Goal: Transaction & Acquisition: Purchase product/service

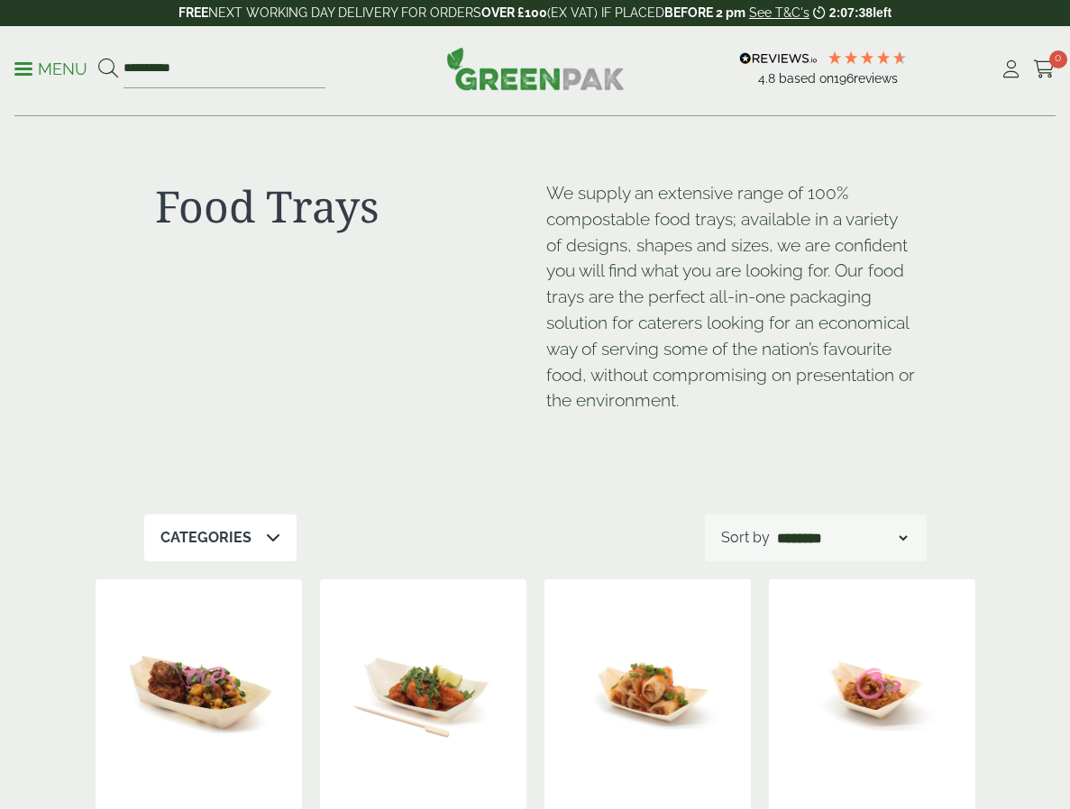
click at [41, 74] on link "Menu" at bounding box center [50, 68] width 73 height 18
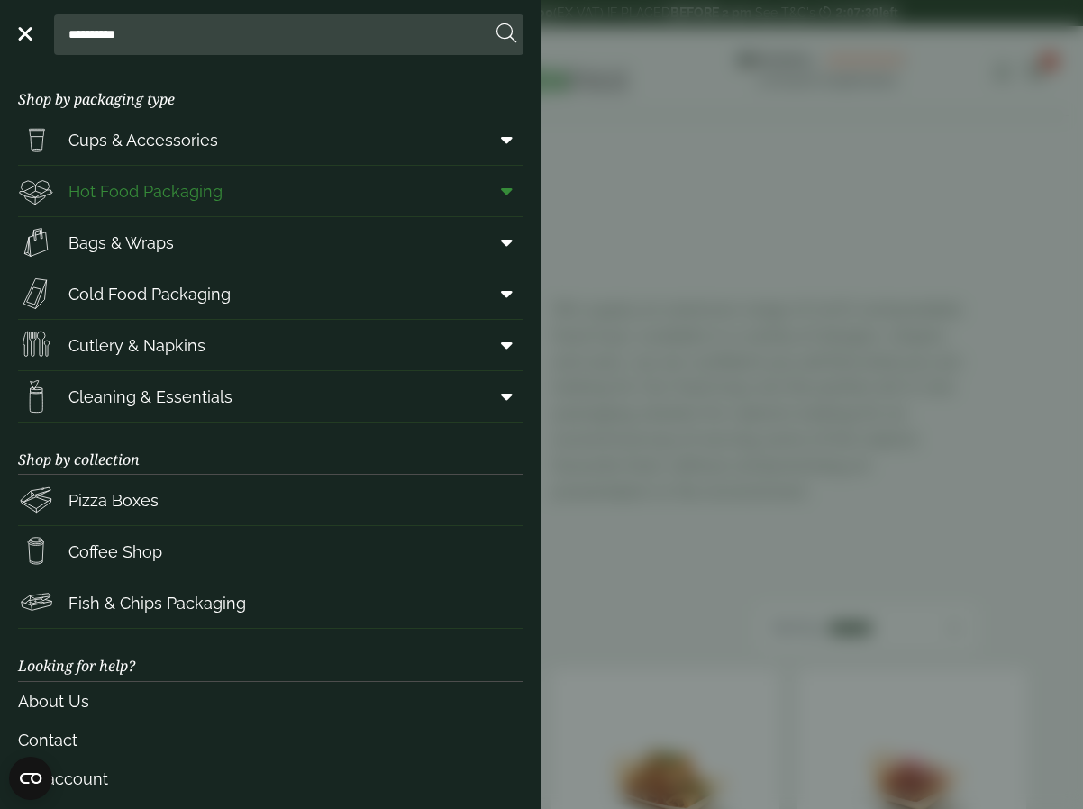
click at [483, 187] on span at bounding box center [503, 191] width 41 height 34
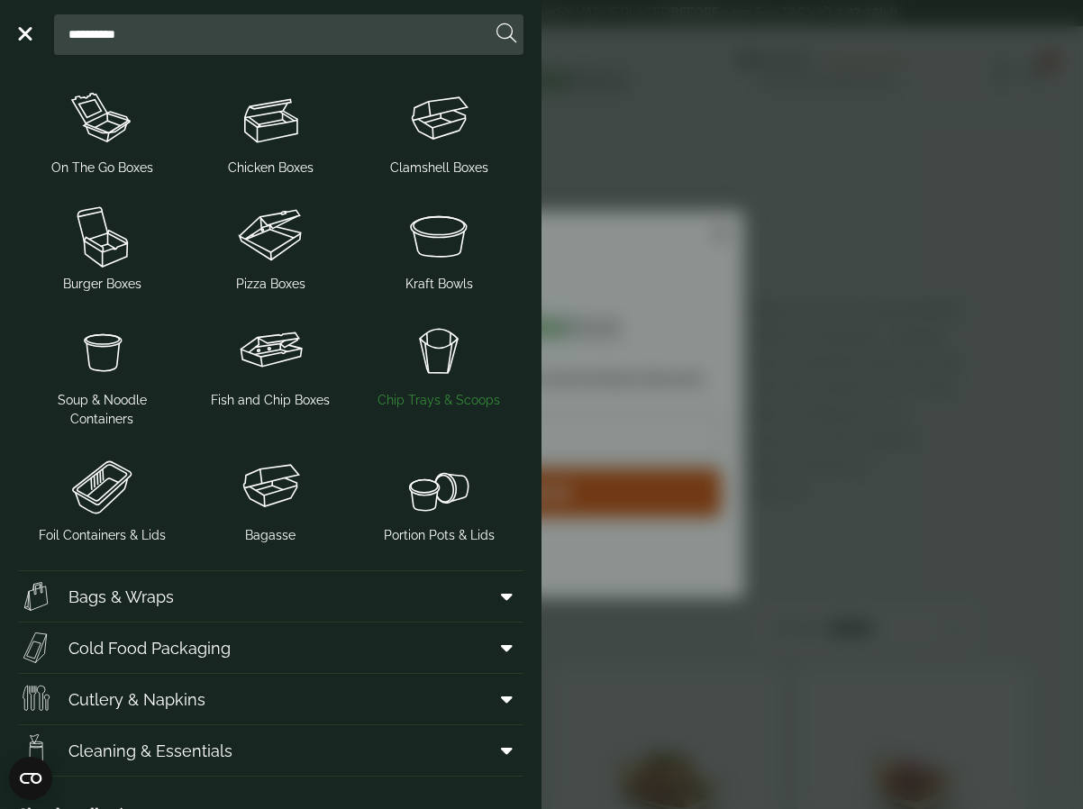
scroll to position [270, 0]
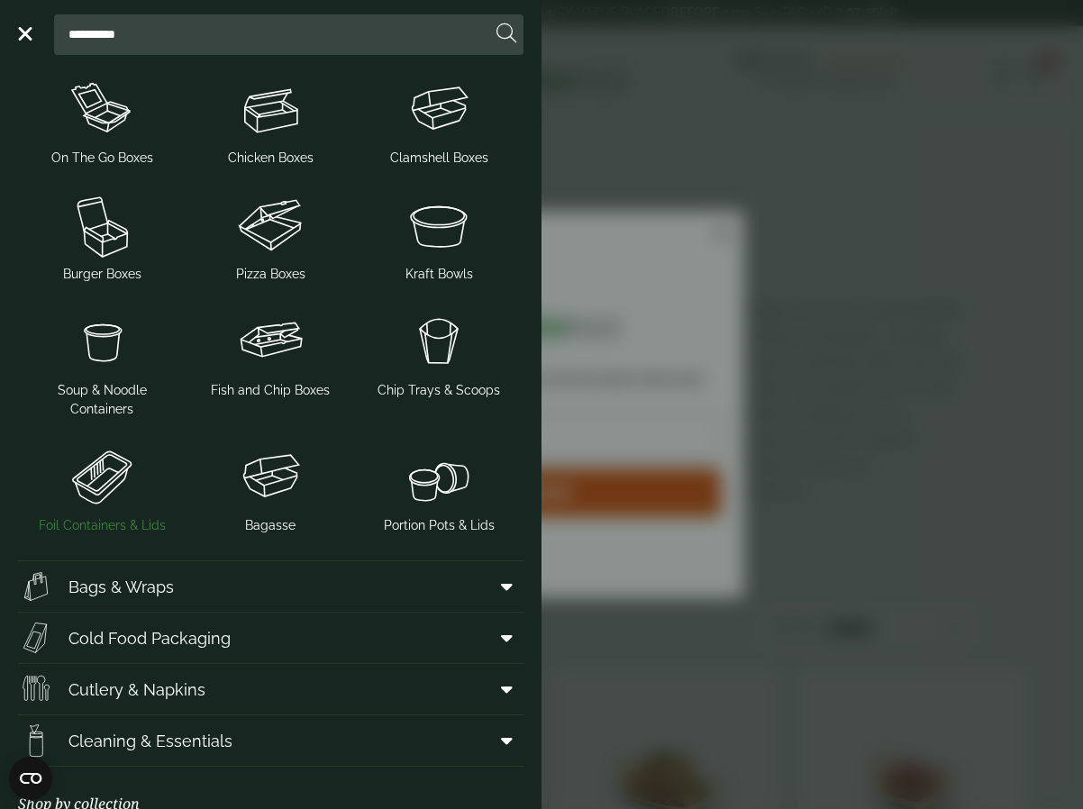
click at [128, 451] on img at bounding box center [102, 477] width 154 height 72
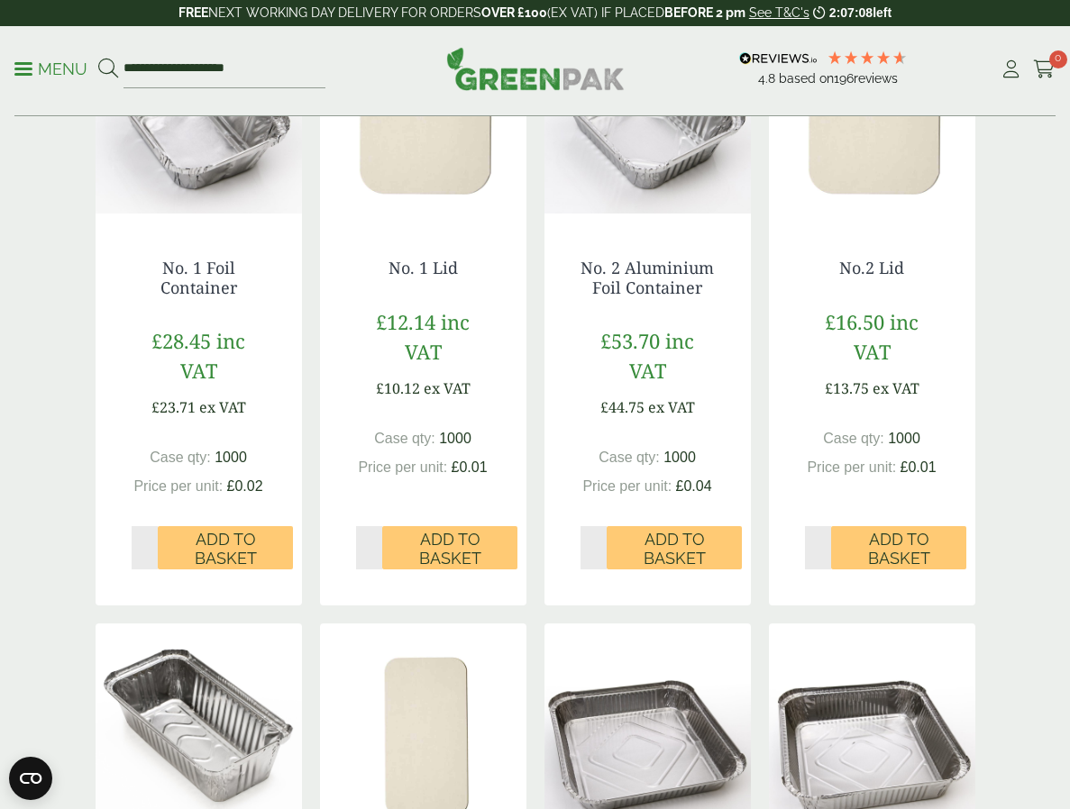
scroll to position [270, 0]
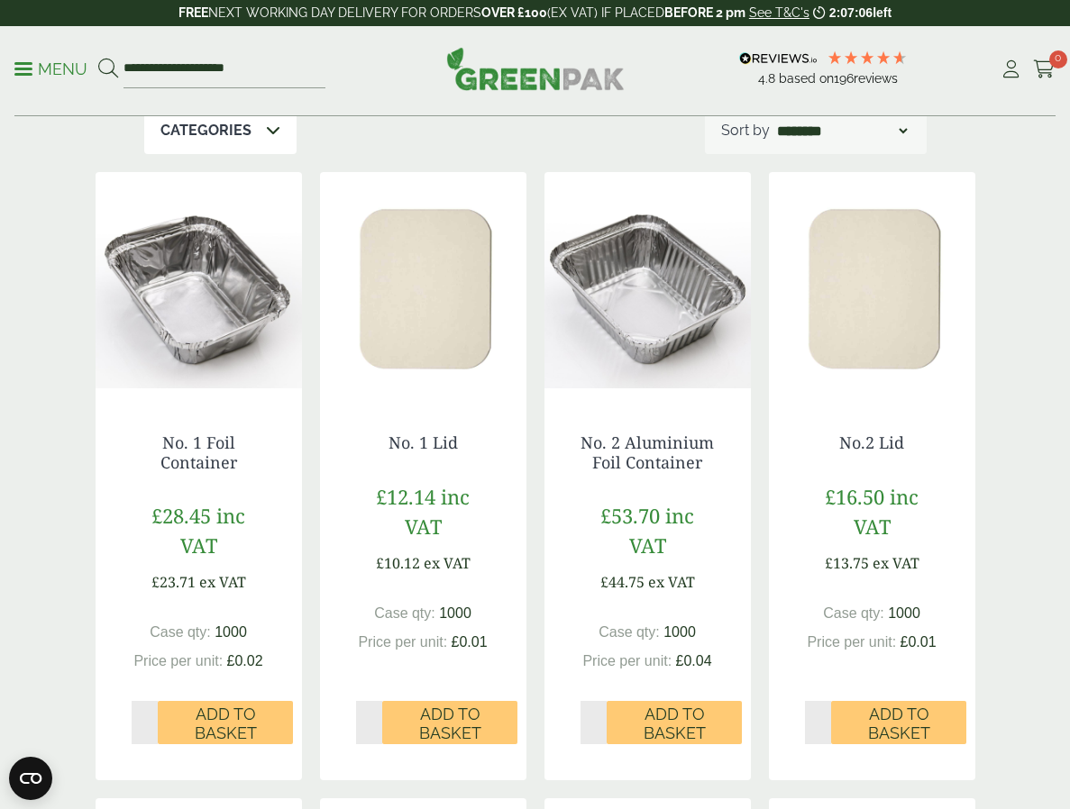
click at [346, 314] on img at bounding box center [423, 284] width 206 height 225
click at [733, 316] on img at bounding box center [647, 284] width 206 height 225
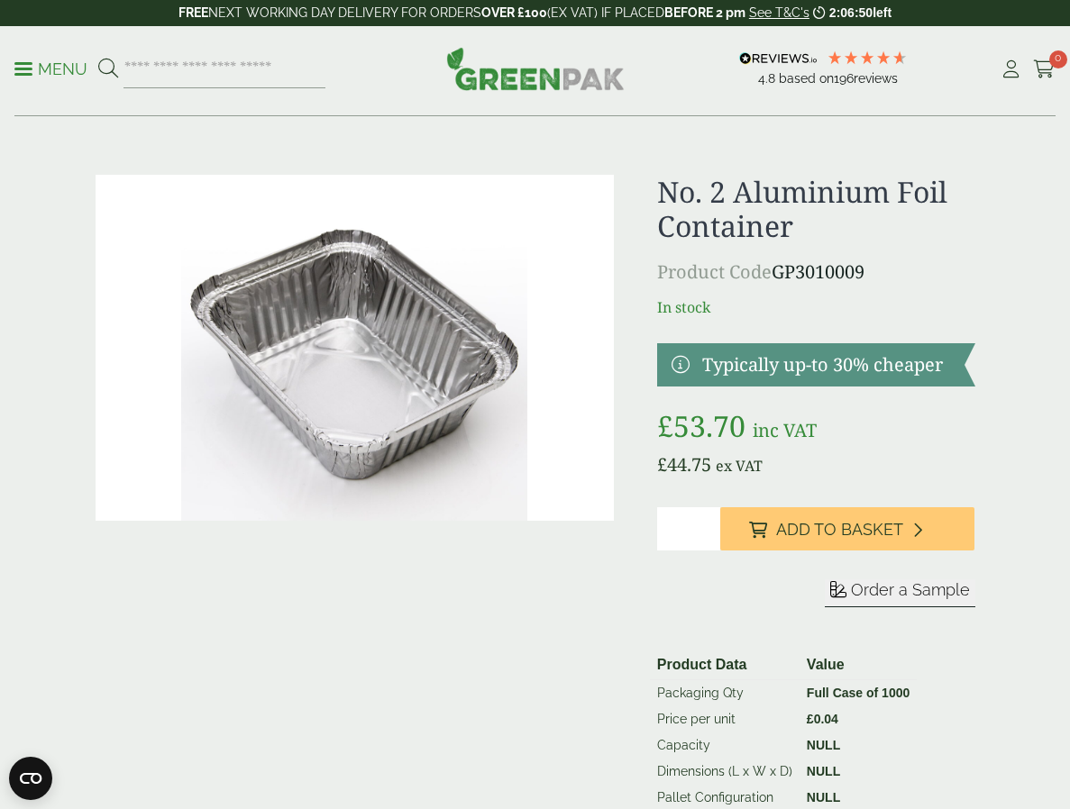
scroll to position [451, 0]
